Goal: Transaction & Acquisition: Purchase product/service

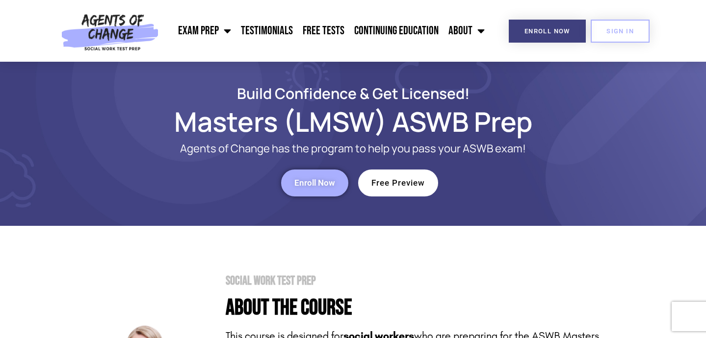
click at [338, 186] on link "Enroll Now" at bounding box center [314, 183] width 67 height 27
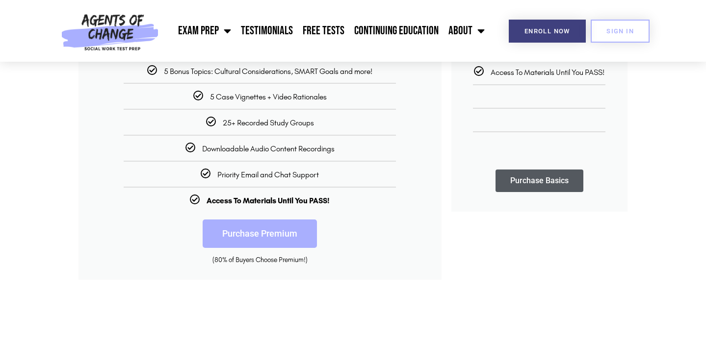
scroll to position [296, 0]
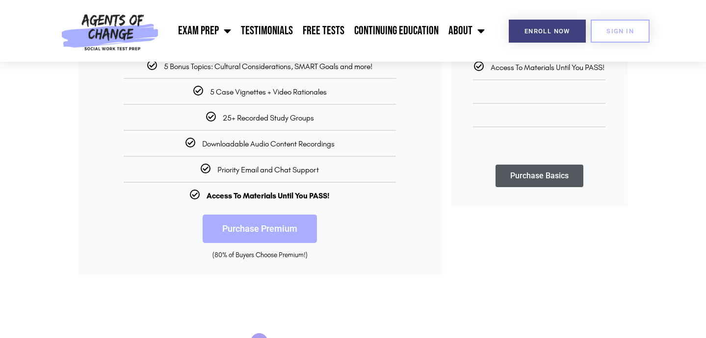
click at [301, 231] on link "Purchase Premium" at bounding box center [260, 229] width 114 height 28
